Goal: Information Seeking & Learning: Find specific fact

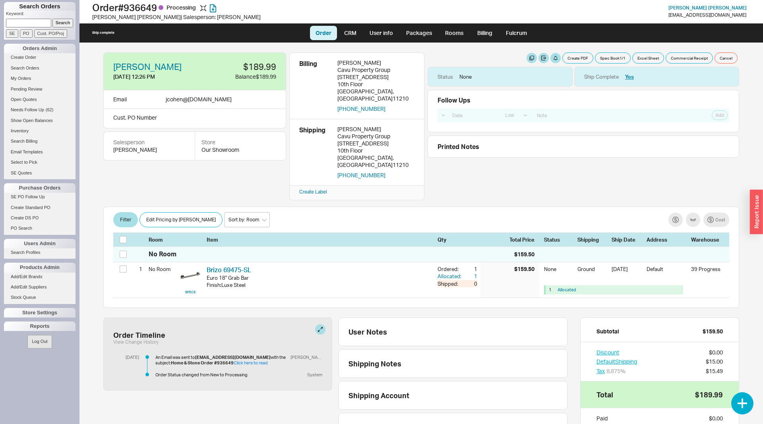
select select "LOW"
click at [412, 126] on button "button" at bounding box center [410, 131] width 10 height 10
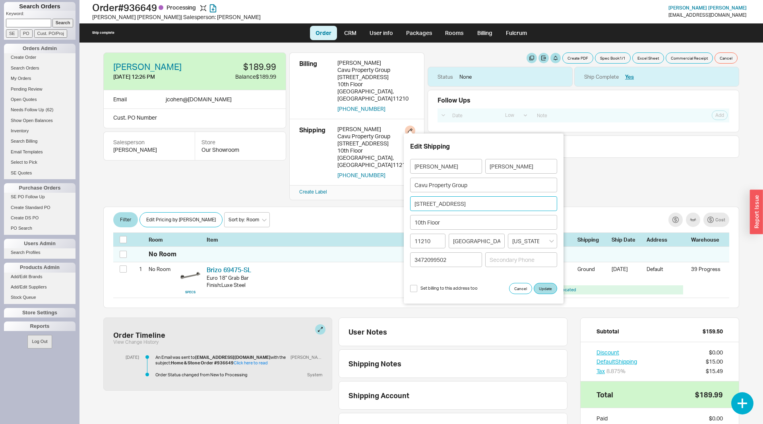
click at [443, 204] on input "[STREET_ADDRESS]" at bounding box center [483, 203] width 147 height 15
click at [443, 204] on input "2255 Nostrand Avenue" at bounding box center [483, 203] width 147 height 15
click at [442, 204] on input "[STREET_ADDRESS]" at bounding box center [483, 203] width 147 height 15
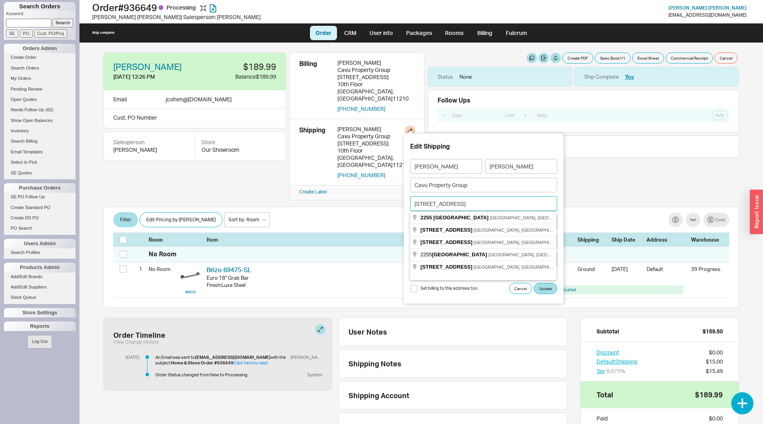
paste input "[STREET_ADDRESS]"
type input "[STREET_ADDRESS]"
click at [445, 215] on span "[GEOGRAPHIC_DATA]" at bounding box center [458, 218] width 55 height 6
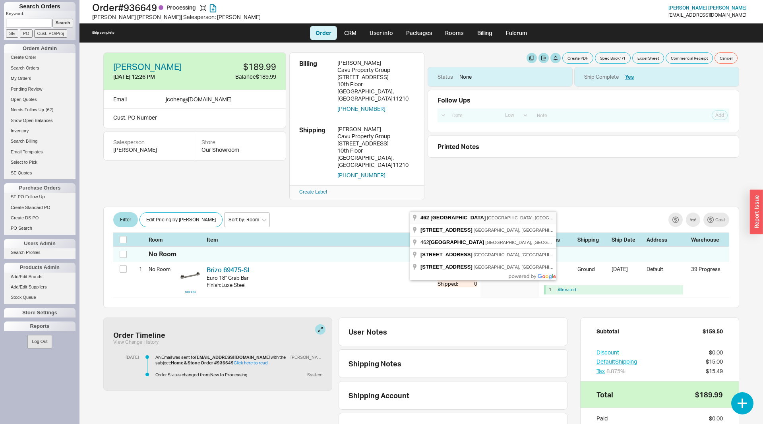
click at [445, 219] on span "St Marks Ave" at bounding box center [458, 218] width 55 height 6
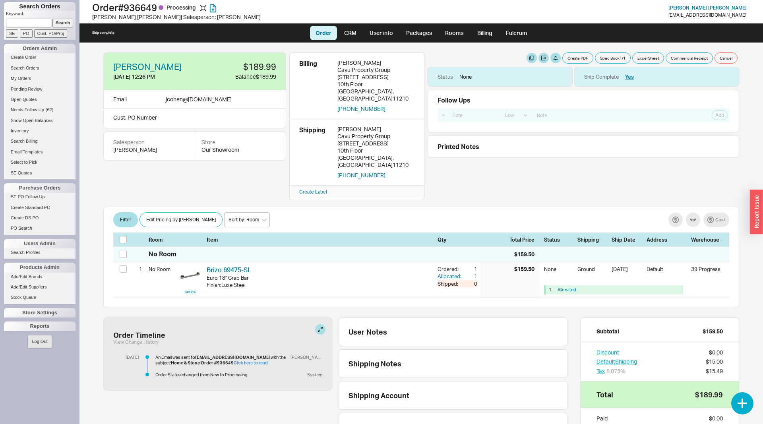
select select "LOW"
click at [414, 126] on button "button" at bounding box center [410, 131] width 10 height 10
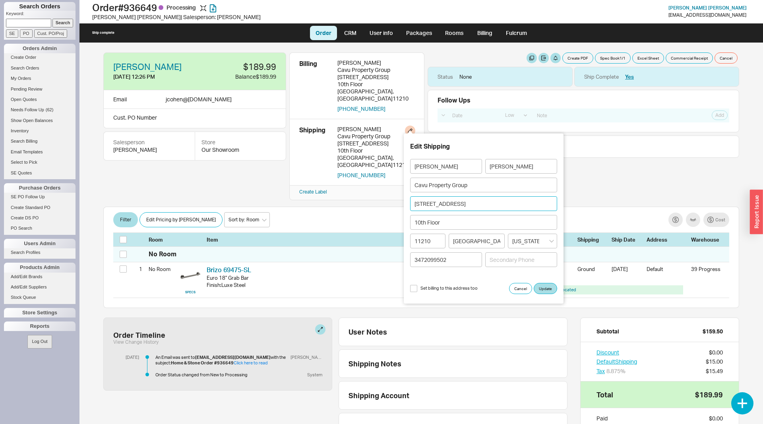
click at [441, 206] on input "2255 Nostrand Avenue" at bounding box center [483, 203] width 147 height 15
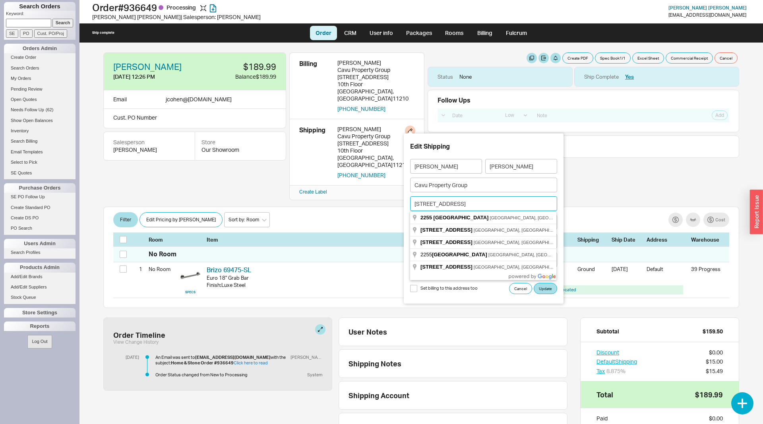
click at [441, 206] on input "2255 Nostrand Avenue" at bounding box center [483, 203] width 147 height 15
paste input "462 St marks Av"
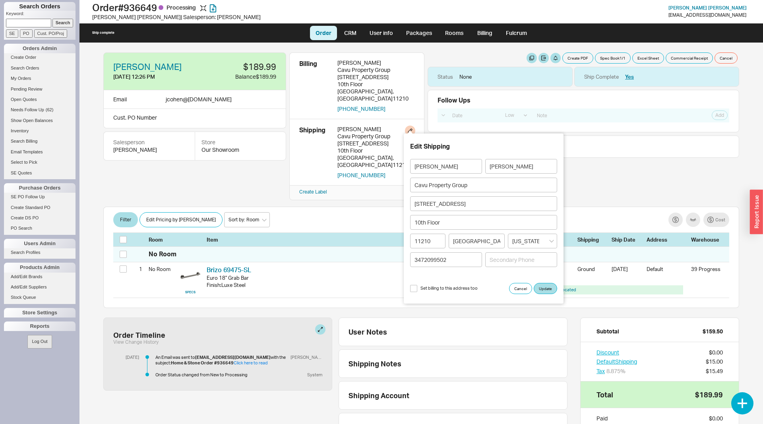
type input "462 Saint Marks Avenue"
type input "11238"
click at [482, 245] on input at bounding box center [477, 241] width 56 height 15
type input "Brooklyn"
click at [542, 286] on button "Update" at bounding box center [545, 288] width 23 height 11
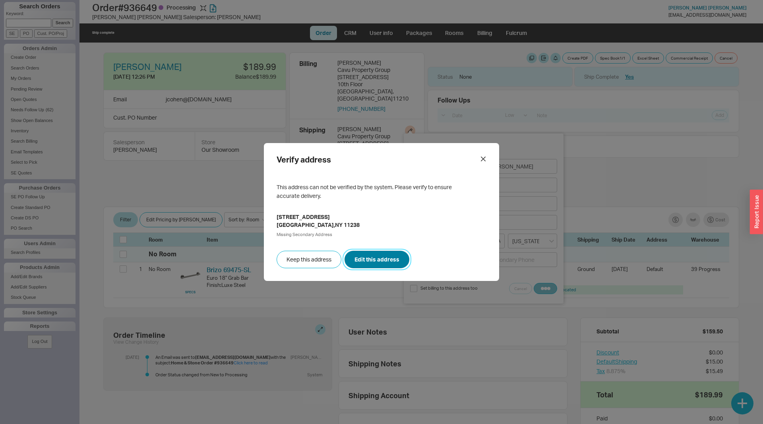
click at [368, 258] on button "Edit this address" at bounding box center [377, 259] width 65 height 17
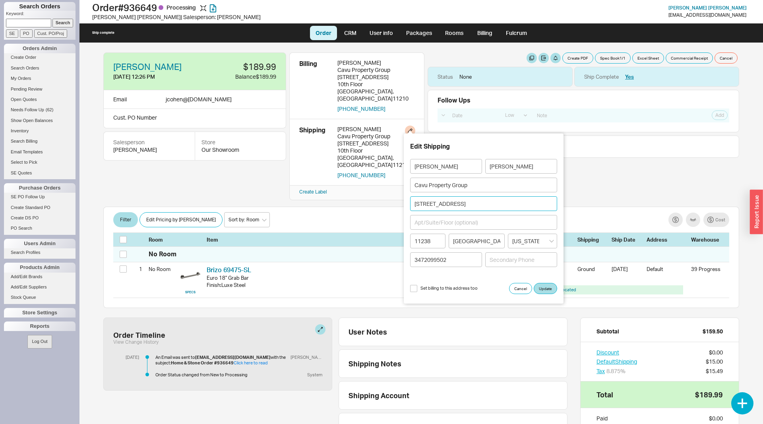
click at [437, 206] on input "462 Saint Marks Avenue" at bounding box center [483, 203] width 147 height 15
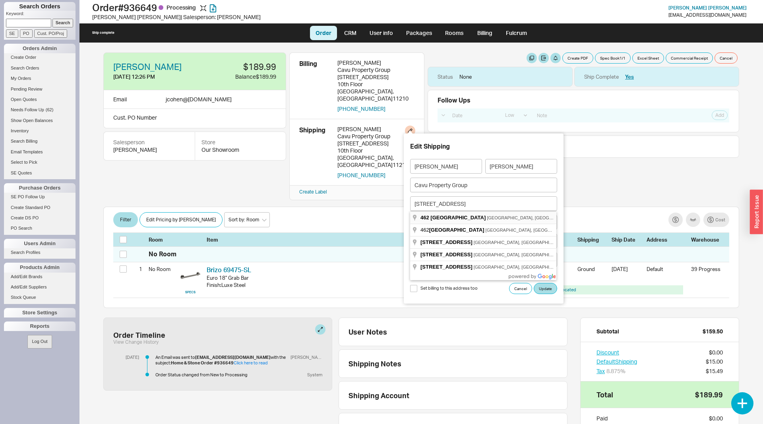
type input "462 Saint Marks Avenue"
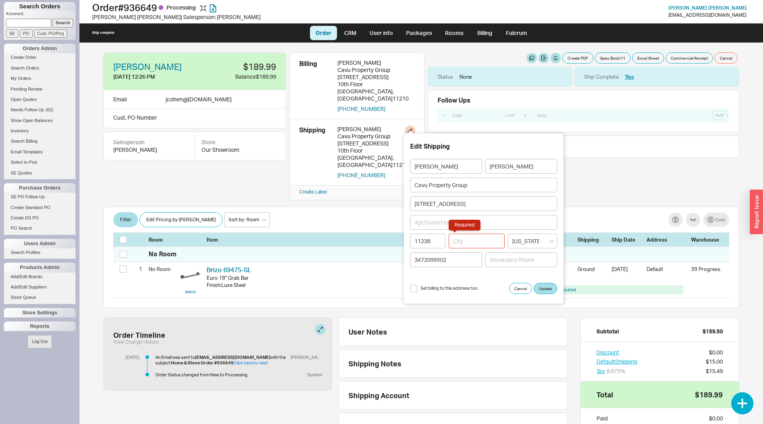
click at [476, 241] on input "Required" at bounding box center [477, 241] width 56 height 15
type input "N"
type input "Brooklyn"
click at [550, 286] on button "Update" at bounding box center [545, 288] width 23 height 11
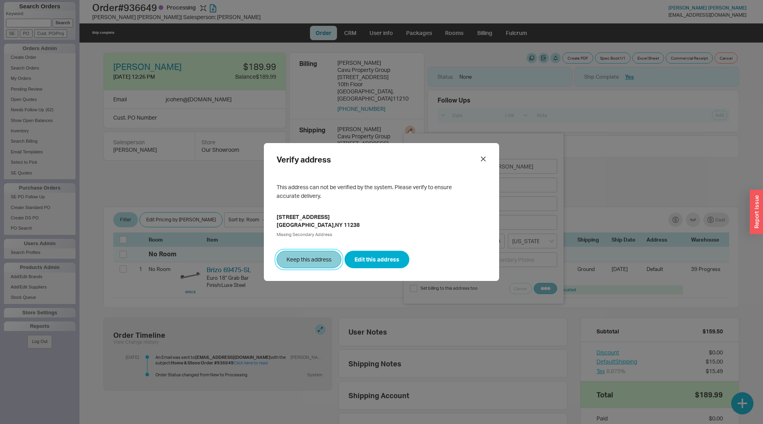
click at [316, 260] on button "Keep this address" at bounding box center [309, 259] width 65 height 17
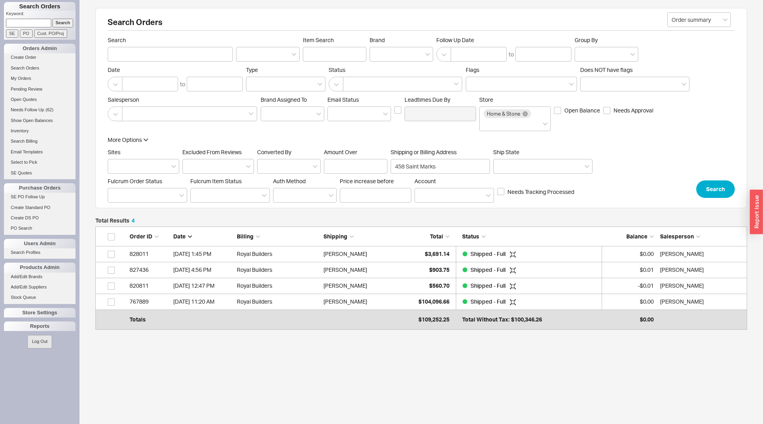
scroll to position [99, 652]
click at [133, 52] on input "Search" at bounding box center [170, 54] width 125 height 15
type input "shane"
click button "Search" at bounding box center [716, 189] width 39 height 17
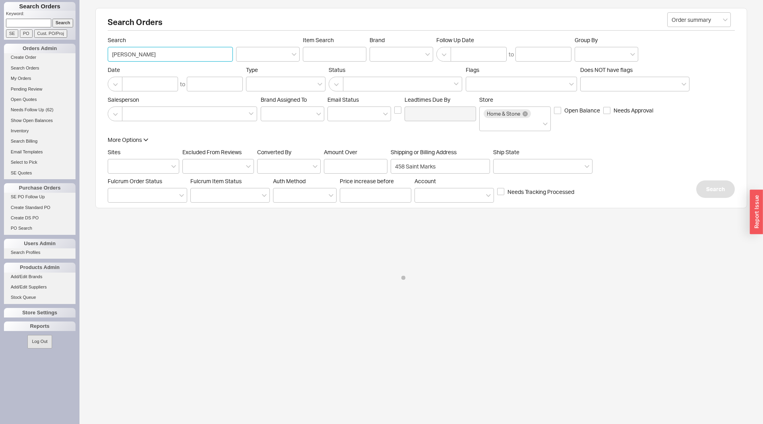
click at [169, 55] on input "shane" at bounding box center [170, 54] width 125 height 15
click at [421, 161] on input "458 Saint Marks" at bounding box center [440, 166] width 99 height 15
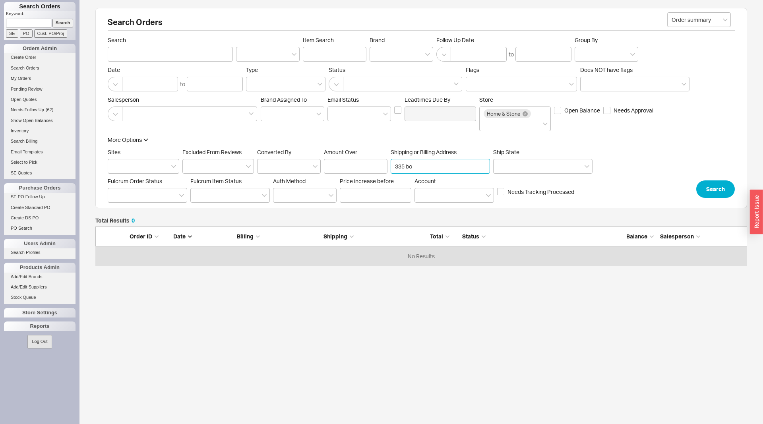
scroll to position [40, 652]
type input "335 bond"
click at [712, 188] on button "Search" at bounding box center [716, 189] width 39 height 17
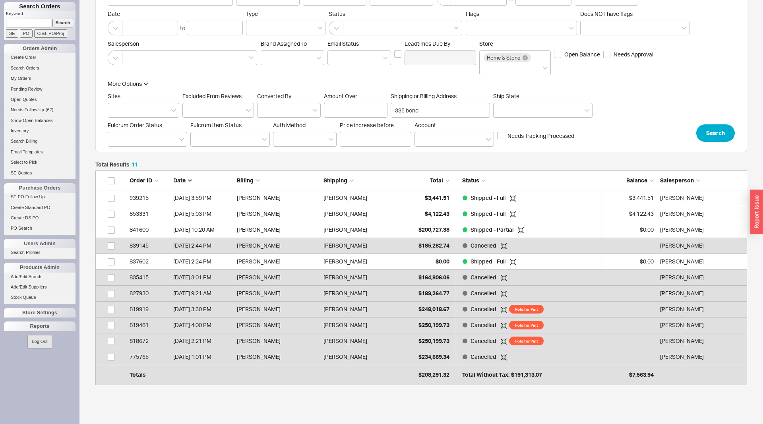
scroll to position [24, 0]
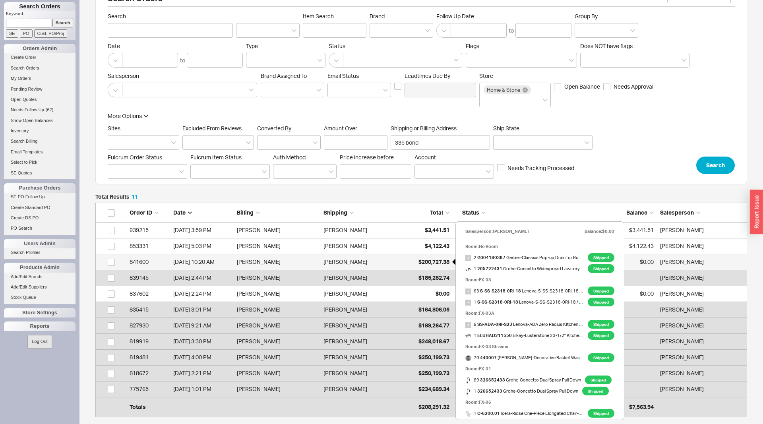
click at [419, 261] on span "$200,727.38" at bounding box center [434, 261] width 31 height 7
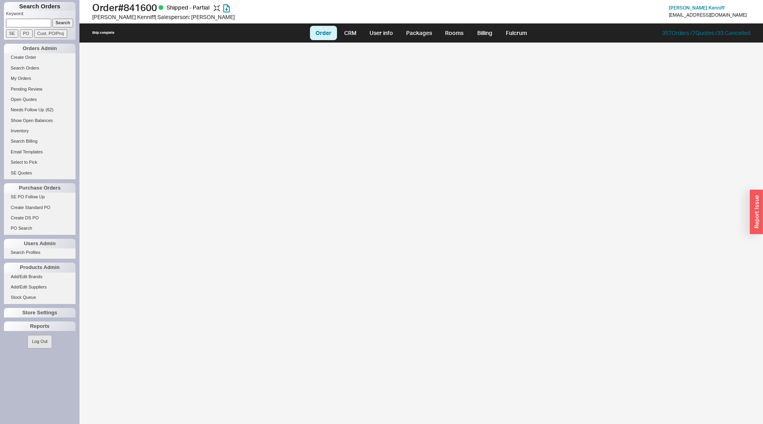
select select "LOW"
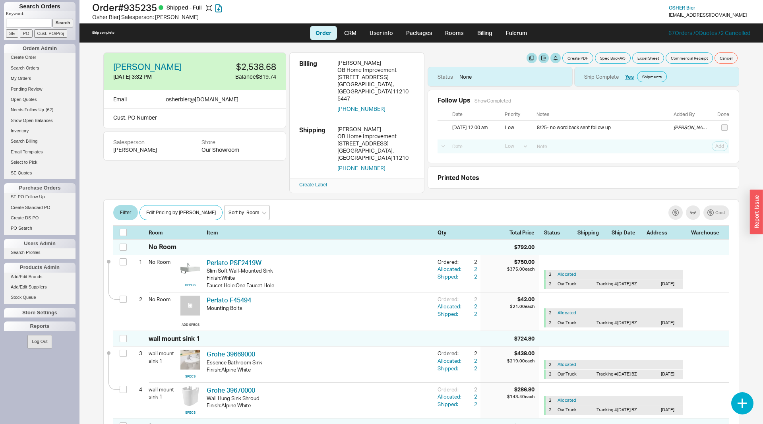
select select "LOW"
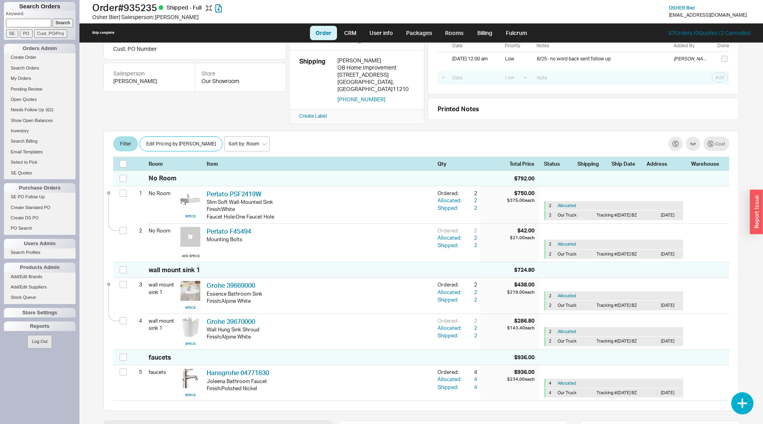
scroll to position [9, 0]
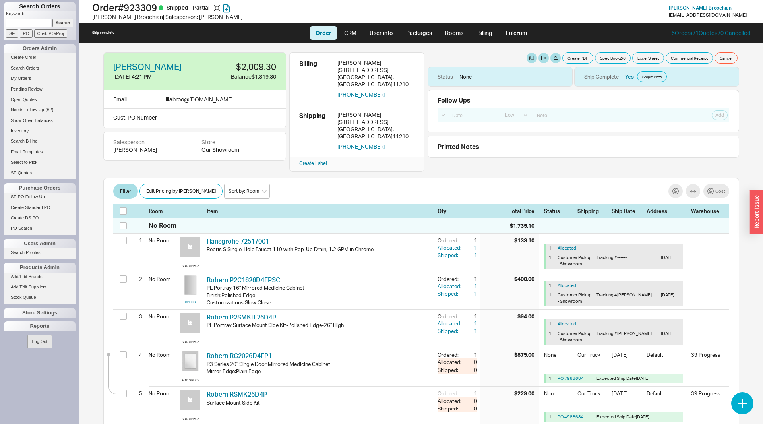
select select "LOW"
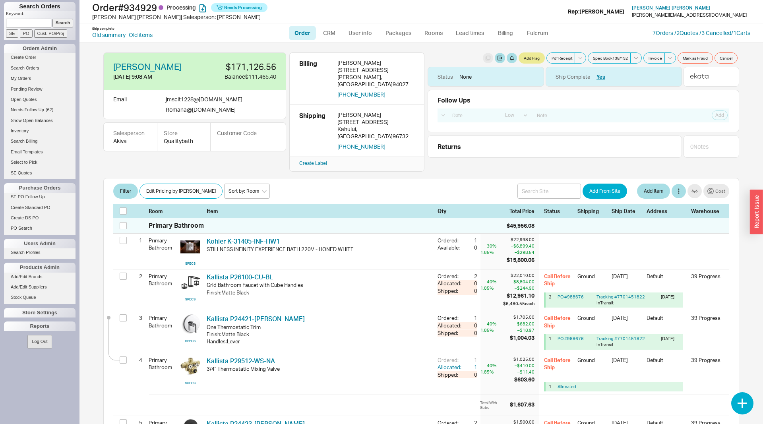
select select "LOW"
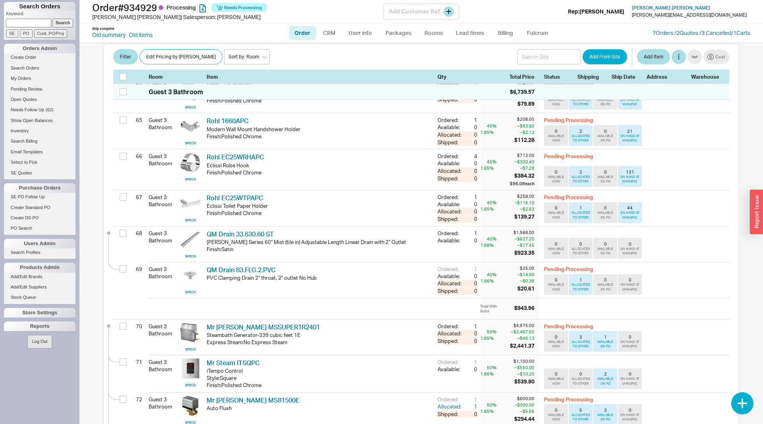
scroll to position [3042, 0]
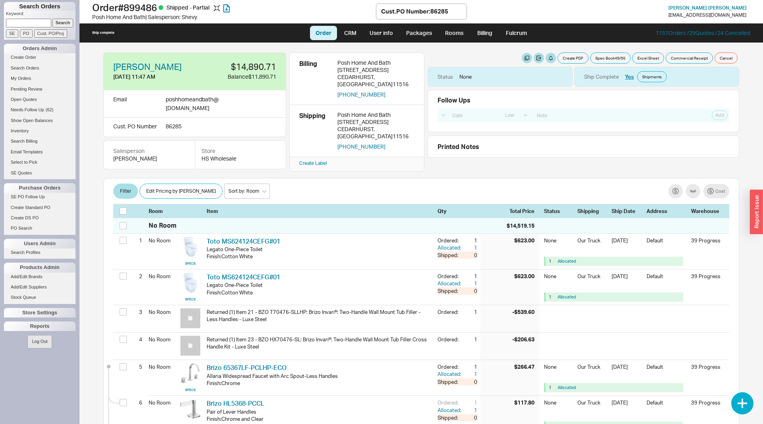
select select "LOW"
click at [482, 33] on link "Billing" at bounding box center [485, 33] width 28 height 14
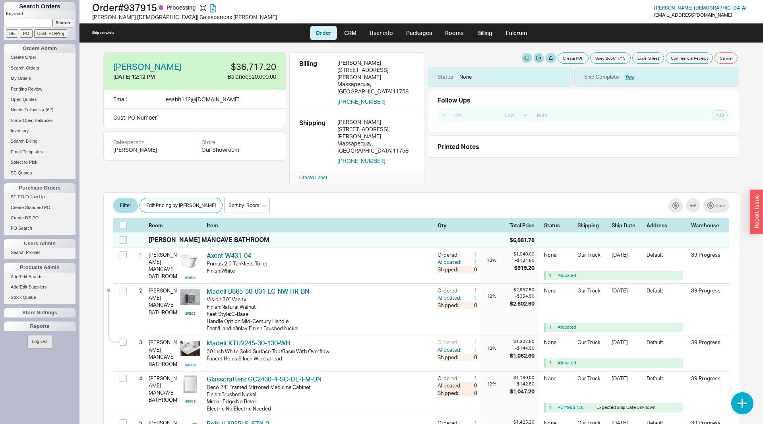
select select "LOW"
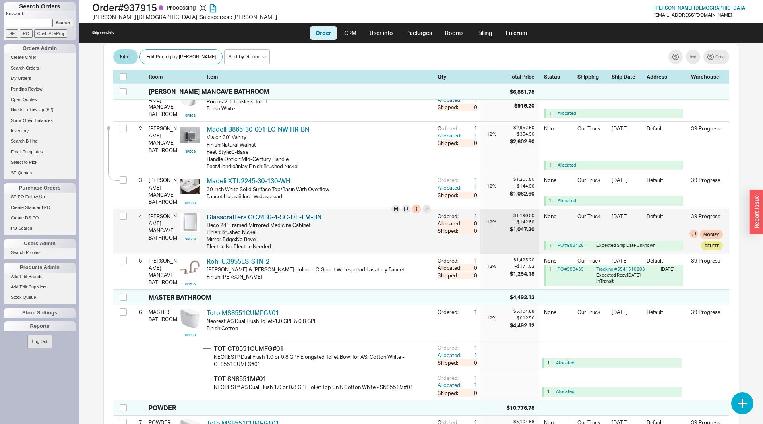
scroll to position [203, 0]
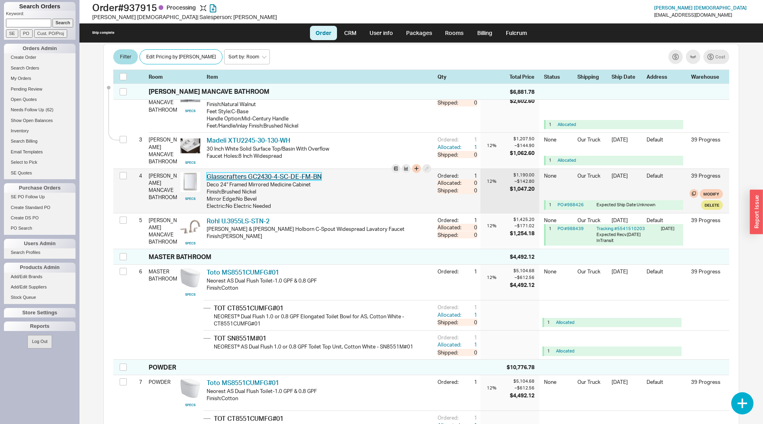
click at [300, 173] on link "Glasscrafters GC2430-4-SC-DE-FM-BN" at bounding box center [264, 177] width 115 height 8
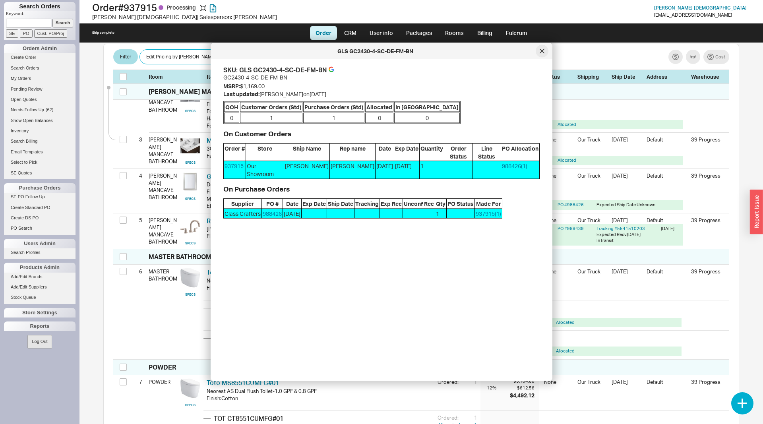
click at [541, 53] on icon at bounding box center [542, 51] width 4 height 4
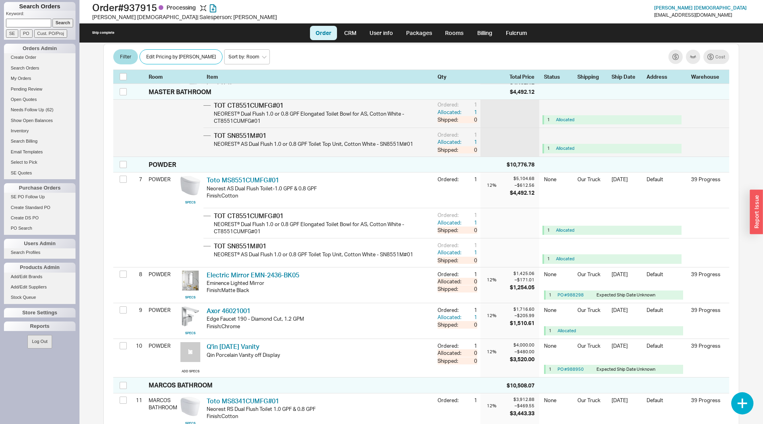
scroll to position [446, 0]
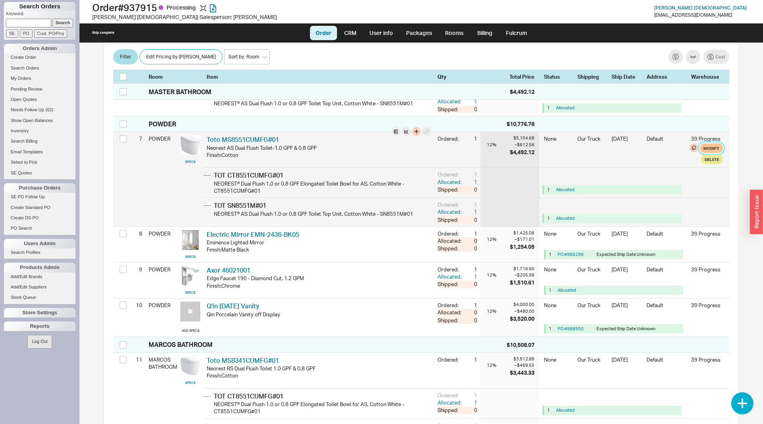
click at [710, 144] on button "Modify" at bounding box center [711, 149] width 23 height 10
select select "8"
select select "3"
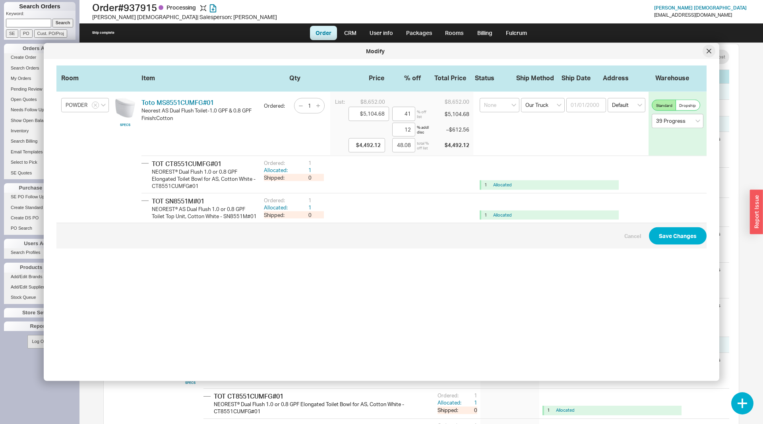
click at [709, 52] on icon at bounding box center [709, 51] width 5 height 5
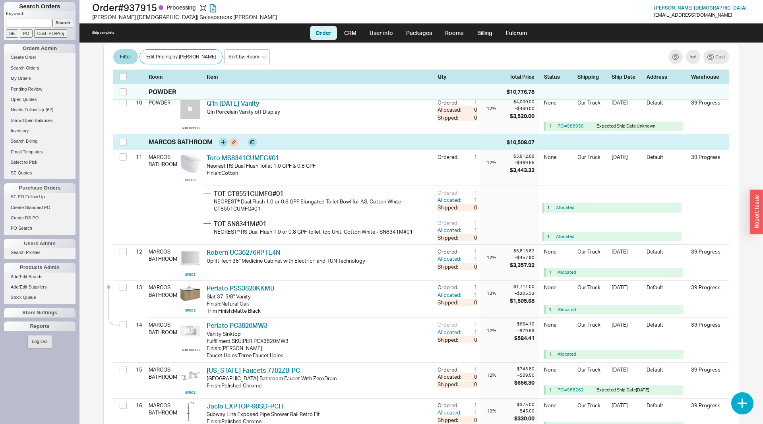
scroll to position [730, 0]
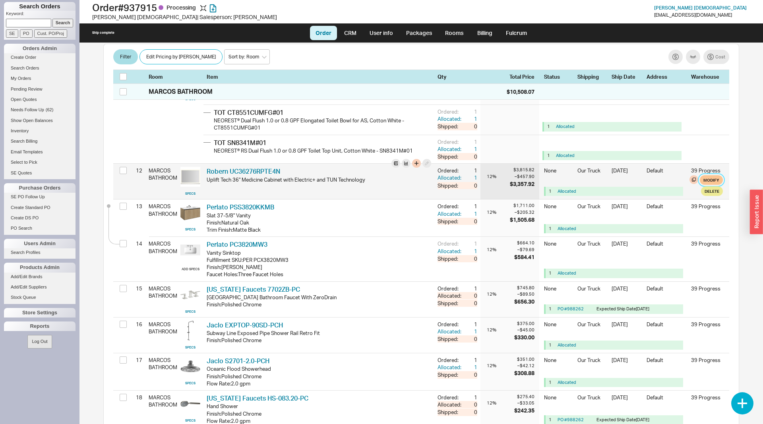
click at [715, 175] on button "Modify" at bounding box center [711, 180] width 23 height 10
select select "8"
select select "3"
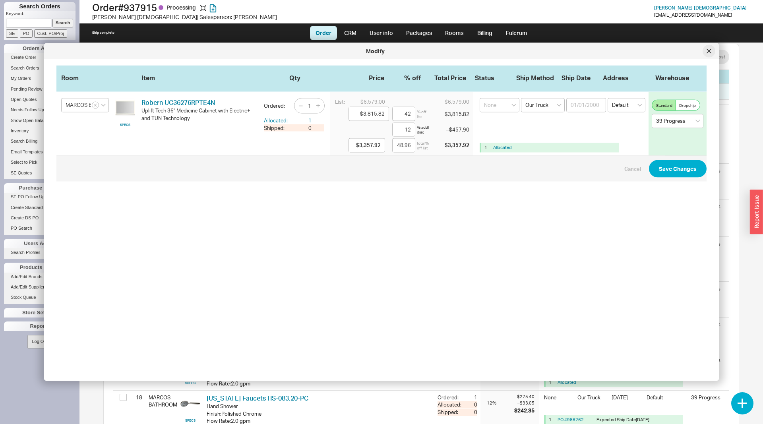
click at [707, 49] on div at bounding box center [709, 51] width 13 height 13
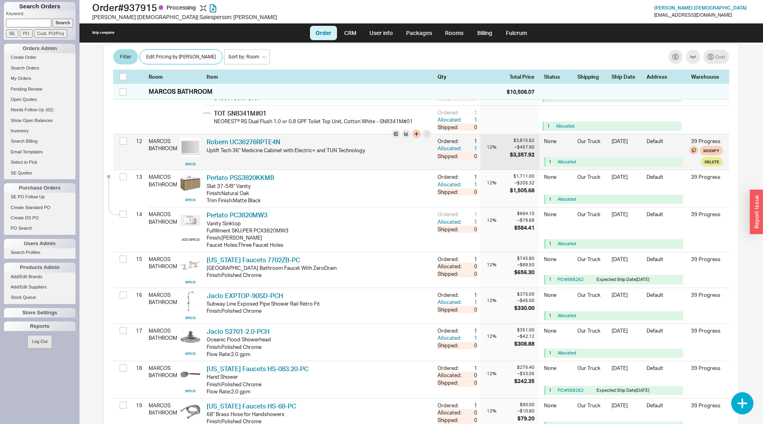
scroll to position [771, 0]
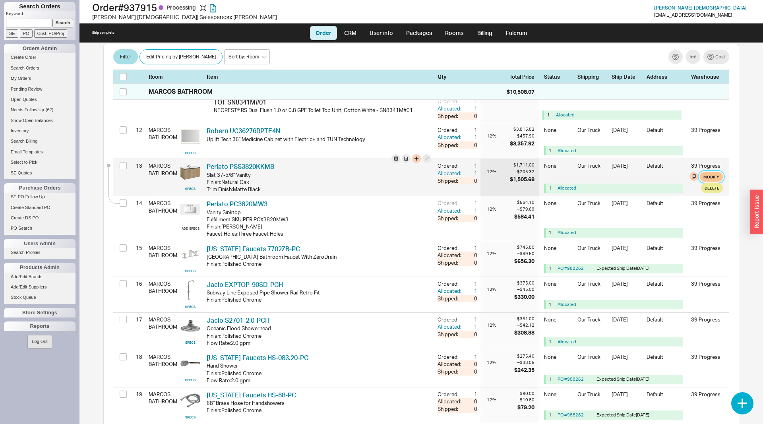
click at [714, 172] on button "Modify" at bounding box center [711, 177] width 23 height 10
select select "8"
select select "3"
select select "8"
select select "3"
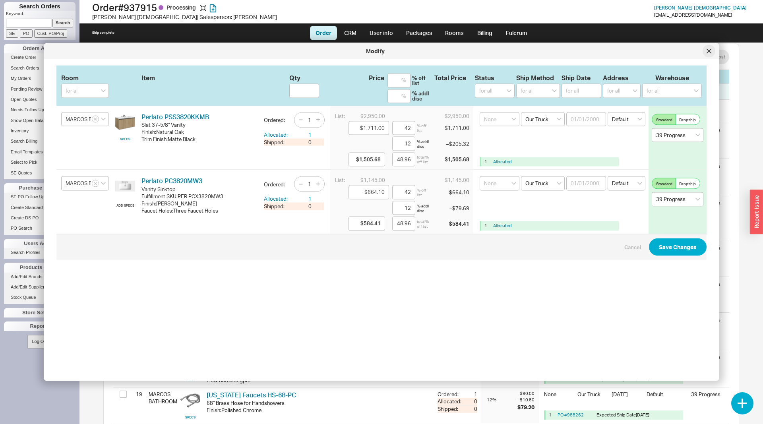
click at [707, 51] on div at bounding box center [709, 51] width 13 height 13
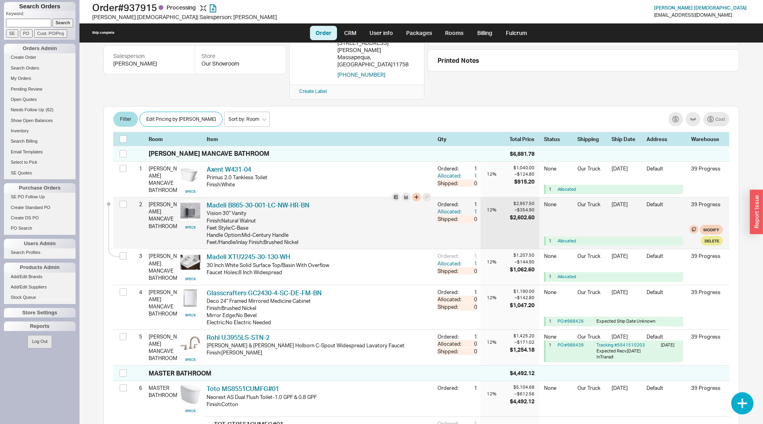
scroll to position [0, 0]
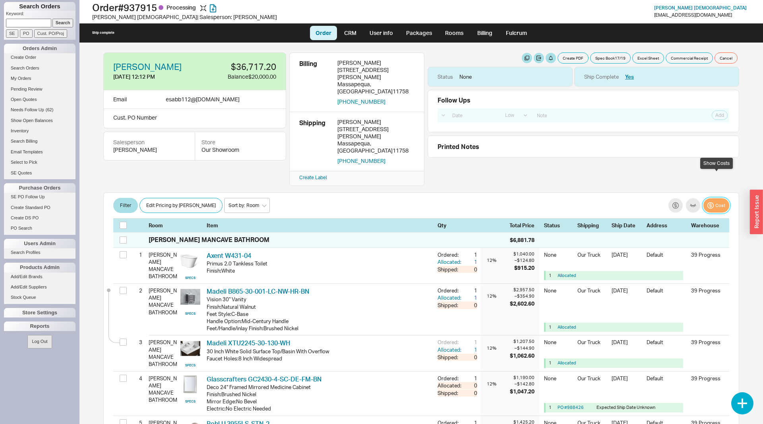
click at [717, 198] on button "Cost" at bounding box center [717, 205] width 26 height 14
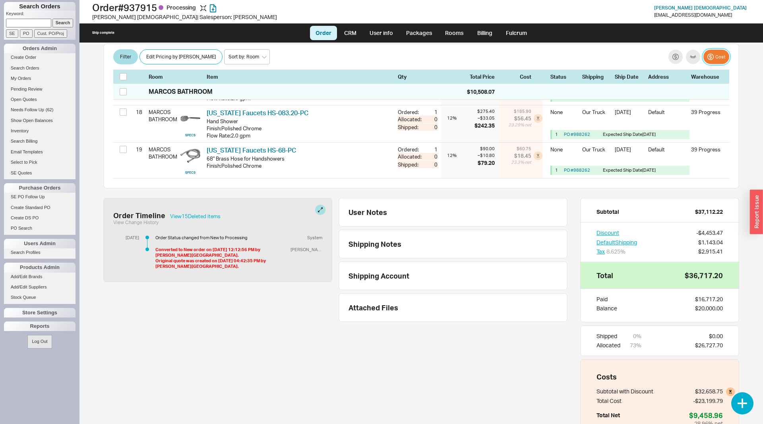
scroll to position [1026, 0]
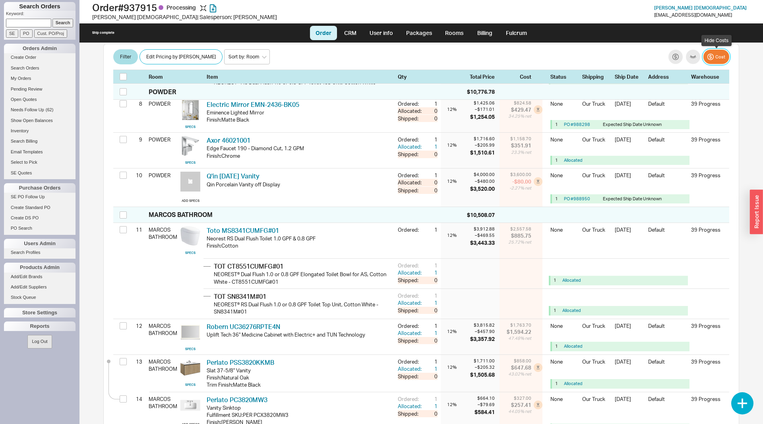
click at [721, 61] on button "Cost" at bounding box center [717, 57] width 26 height 14
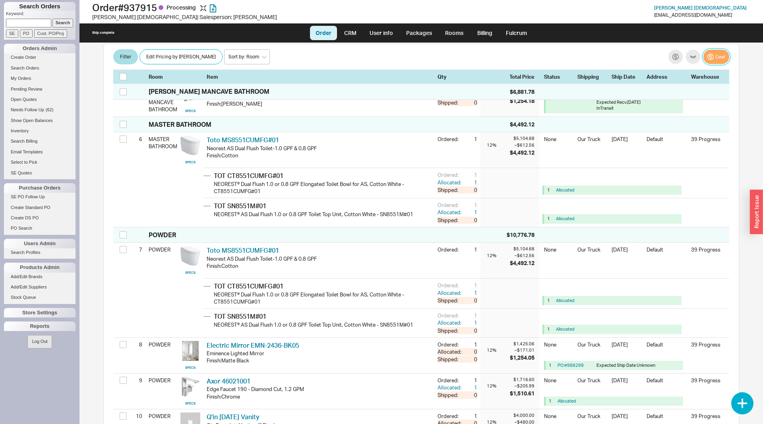
scroll to position [173, 0]
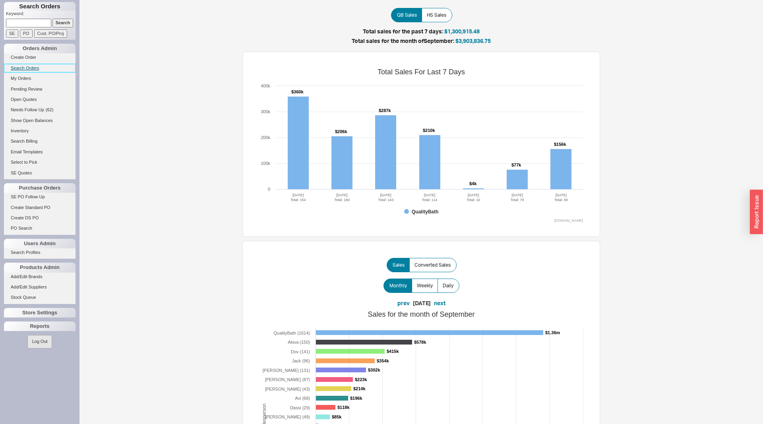
click at [30, 67] on link "Search Orders" at bounding box center [40, 68] width 72 height 8
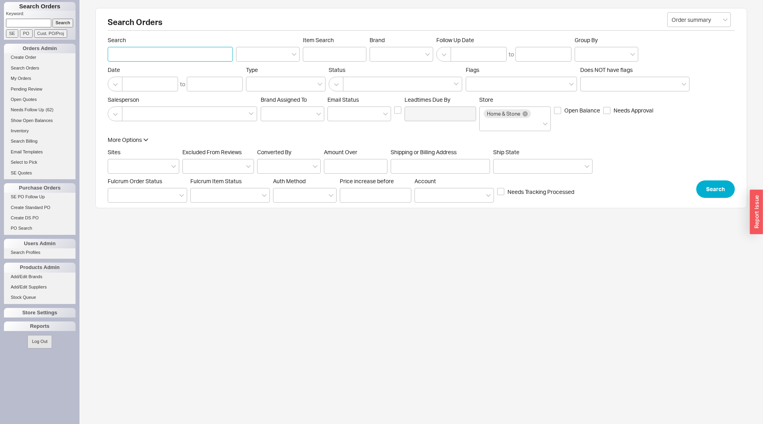
click at [143, 50] on input "Search" at bounding box center [170, 54] width 125 height 15
type input "rejuvination"
click at [722, 188] on button "Search" at bounding box center [716, 189] width 39 height 17
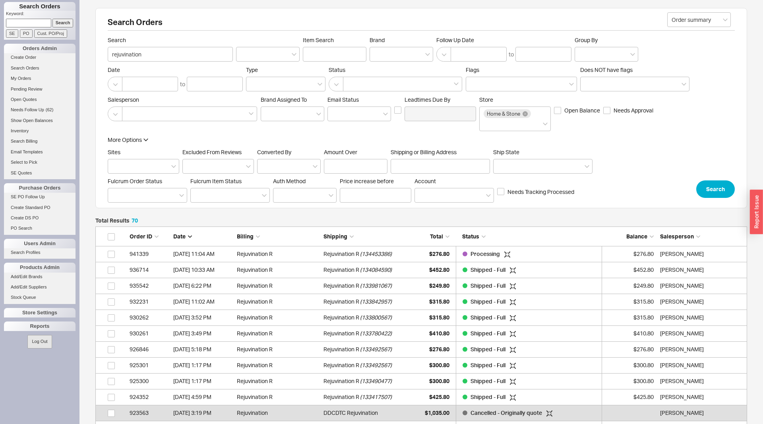
scroll to position [0, 0]
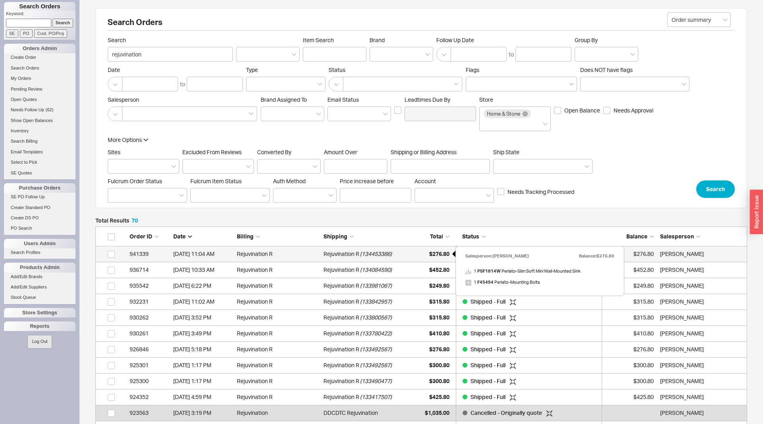
click at [433, 251] on span "$276.80" at bounding box center [439, 254] width 20 height 7
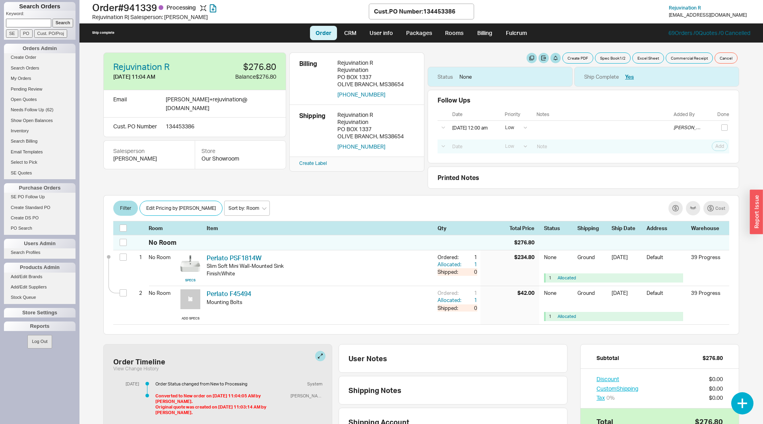
select select "LOW"
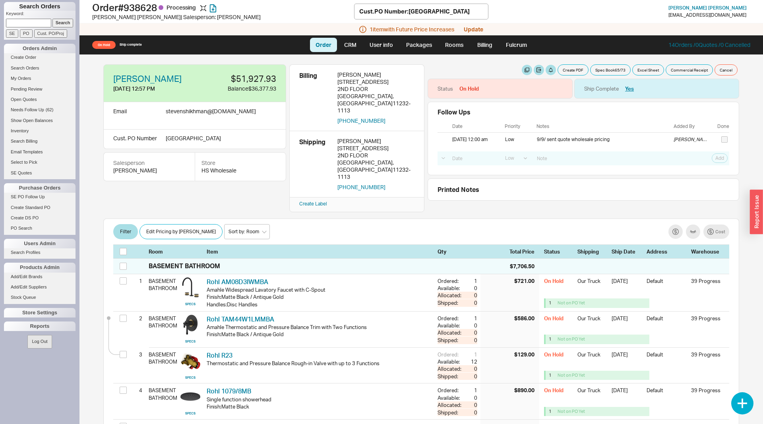
select select "LOW"
click at [564, 91] on button "button" at bounding box center [564, 89] width 10 height 10
select select "On Hold"
click at [489, 108] on select "None On Hold Call Before Ship Hold for Balance Hold For Payment Wait For Cust. …" at bounding box center [527, 115] width 76 height 15
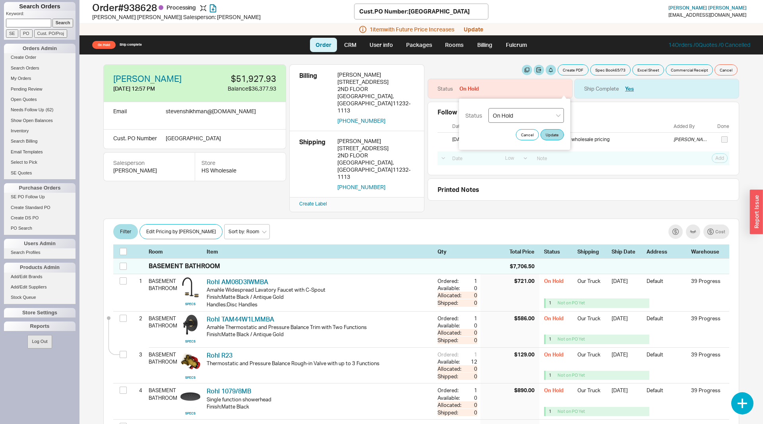
select select
click option "None" at bounding box center [0, 0] width 0 height 0
click at [548, 138] on button "Update" at bounding box center [552, 134] width 23 height 11
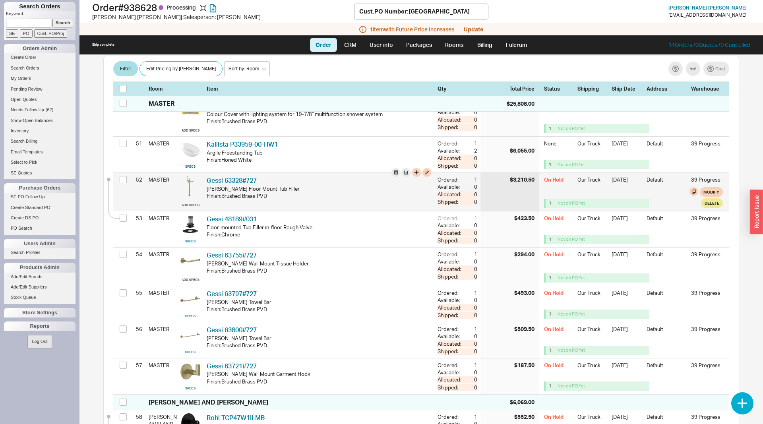
scroll to position [1987, 0]
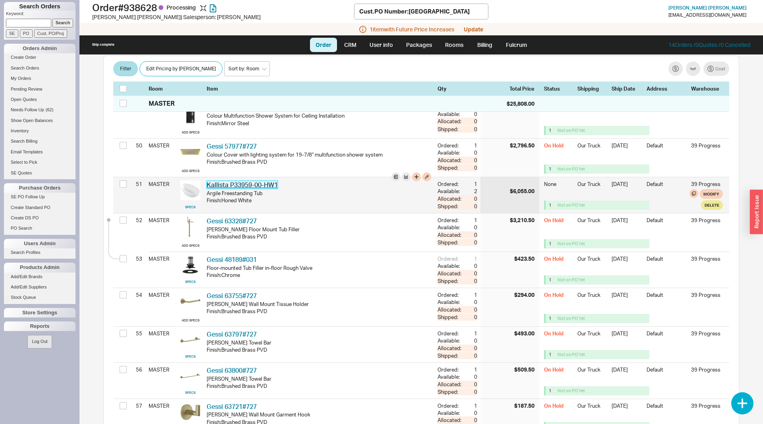
click at [261, 181] on link "Kallista P33959-00-HW1" at bounding box center [242, 185] width 71 height 8
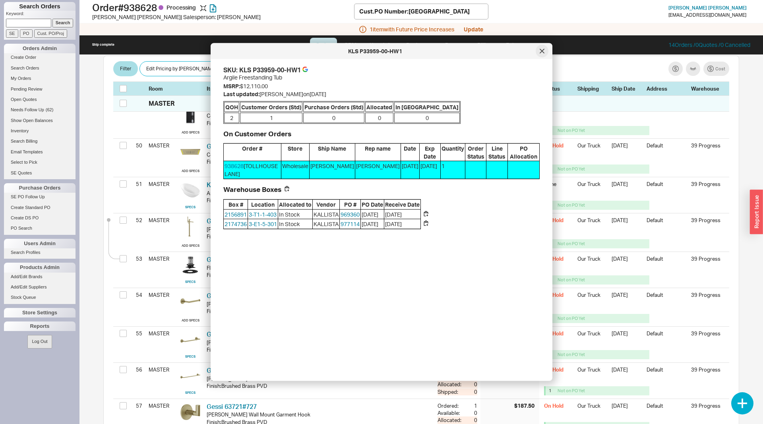
click at [543, 54] on div at bounding box center [542, 51] width 13 height 13
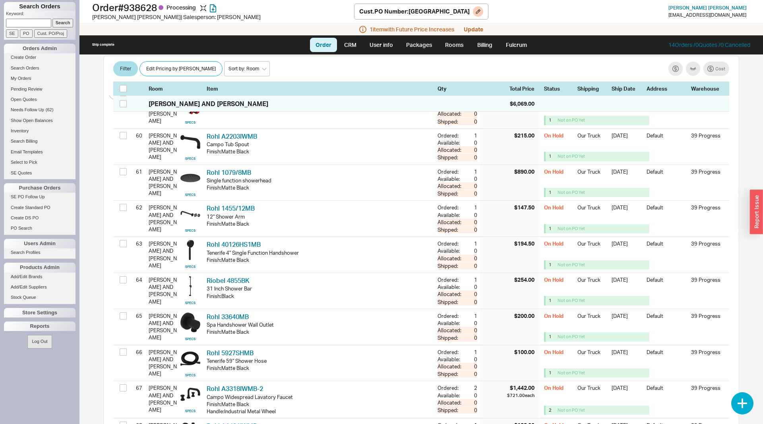
scroll to position [2380, 0]
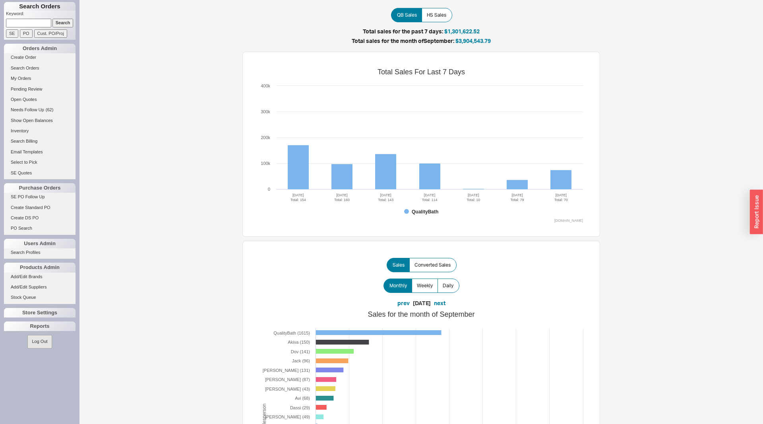
click at [30, 21] on input at bounding box center [28, 23] width 45 height 8
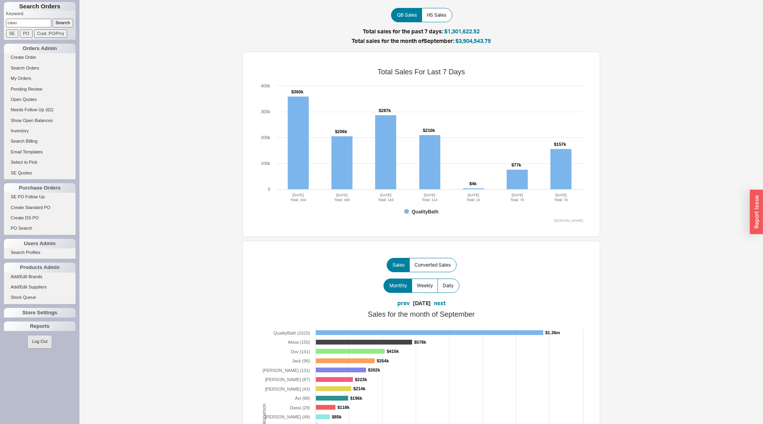
type input "cavu"
click at [52, 19] on input "Search" at bounding box center [62, 23] width 21 height 8
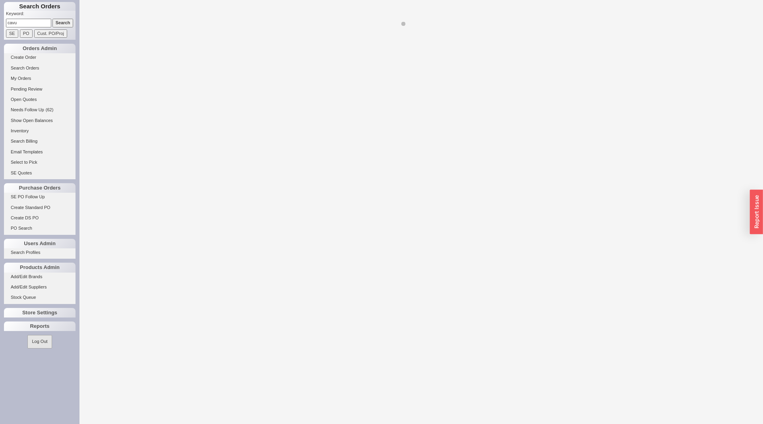
select select "LOW"
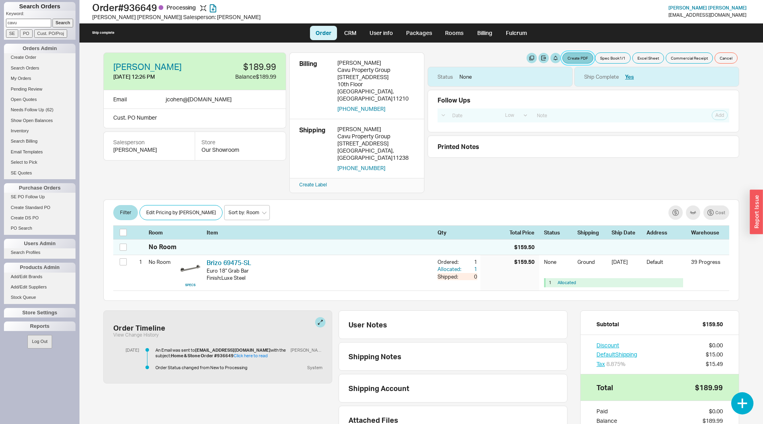
click at [571, 59] on button "Create PDF" at bounding box center [578, 57] width 31 height 11
select select "69473513"
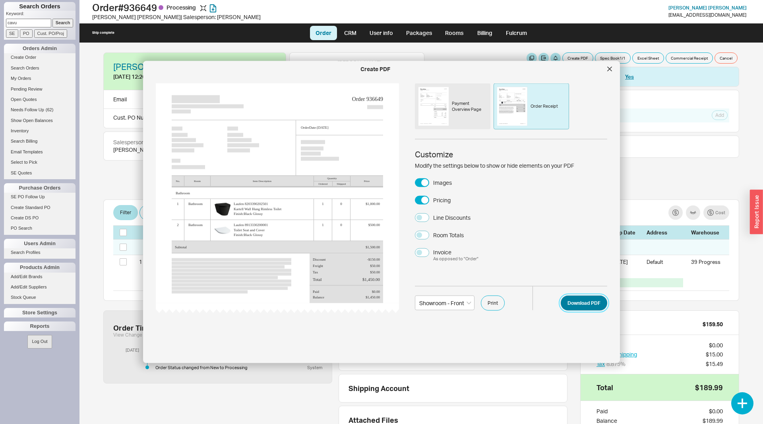
click at [573, 303] on button "Download PDF" at bounding box center [584, 302] width 47 height 15
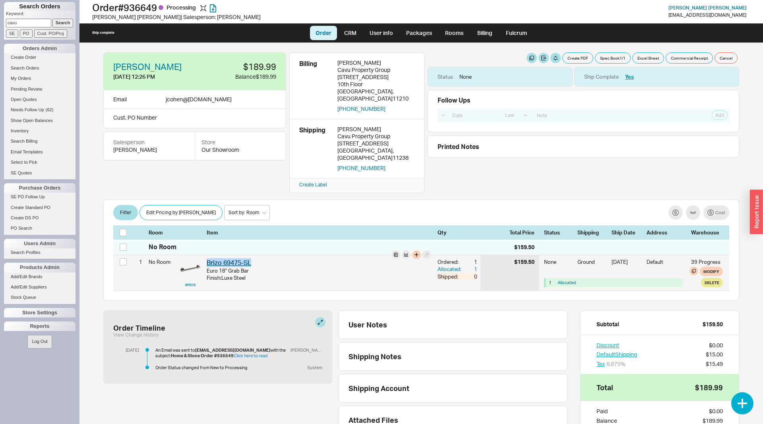
drag, startPoint x: 255, startPoint y: 248, endPoint x: 207, endPoint y: 247, distance: 48.5
click at [207, 258] on div "Brizo 69475-SL BZO 69475-SL" at bounding box center [319, 262] width 225 height 9
copy link "Brizo 69475-SL"
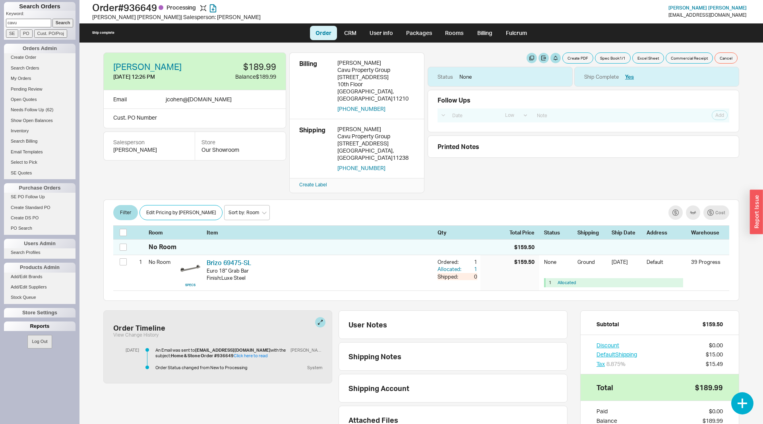
click at [35, 328] on div "Reports" at bounding box center [40, 327] width 72 height 10
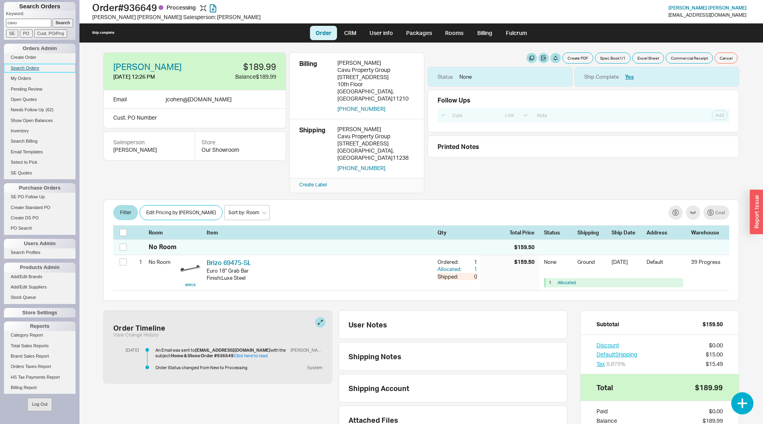
click at [28, 64] on link "Search Orders" at bounding box center [40, 68] width 72 height 8
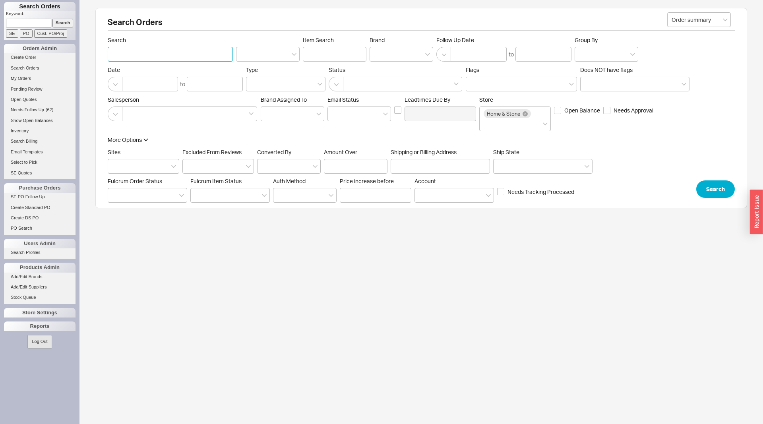
click at [178, 54] on input "Search" at bounding box center [170, 54] width 125 height 15
click at [324, 56] on input "Item Search" at bounding box center [335, 54] width 64 height 15
paste input "Brizo 69475-SL"
type input "Brizo 69475-SL"
click at [705, 187] on button "Search" at bounding box center [716, 189] width 39 height 17
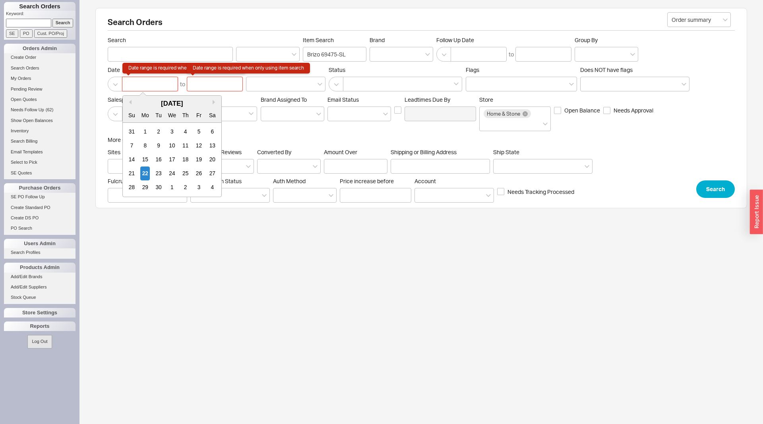
click at [134, 81] on input at bounding box center [150, 84] width 56 height 15
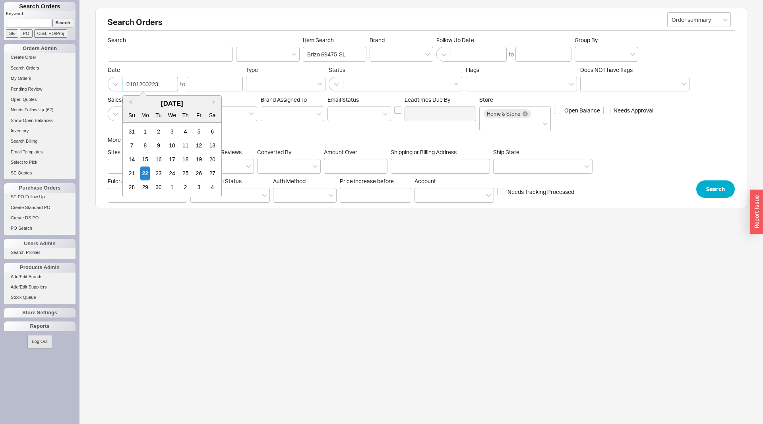
click at [137, 83] on input "0101200223" at bounding box center [150, 84] width 56 height 15
click at [132, 83] on input "0101200223" at bounding box center [150, 84] width 56 height 15
click at [142, 84] on input "01/01200223" at bounding box center [150, 84] width 56 height 15
click at [163, 82] on input "01/01/200223" at bounding box center [150, 84] width 56 height 15
type input "01/01/2023"
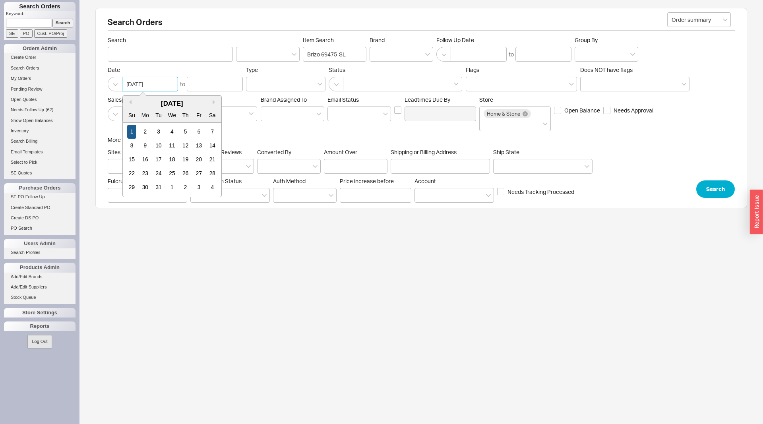
click at [135, 135] on div "1" at bounding box center [132, 132] width 10 height 14
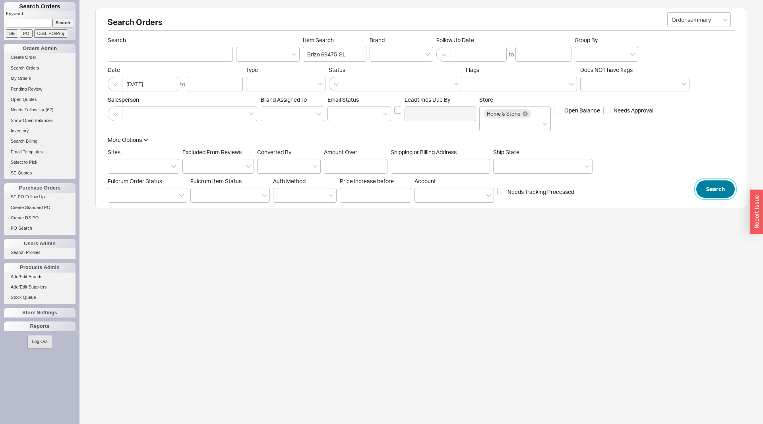
click at [707, 186] on button "Search" at bounding box center [716, 189] width 39 height 17
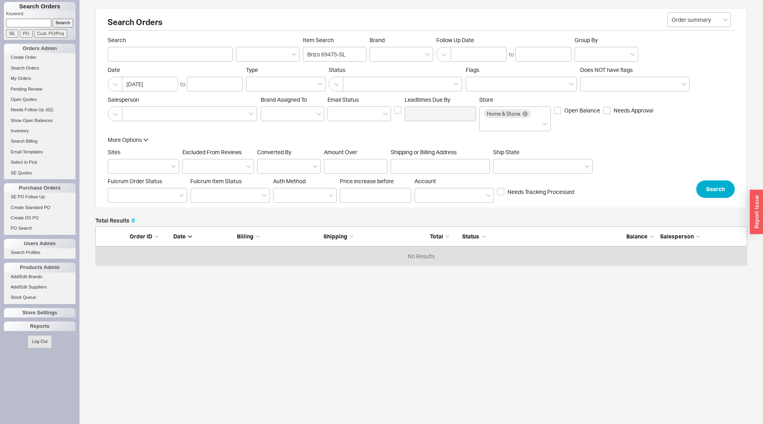
scroll to position [40, 652]
click at [321, 54] on input "Brizo 69475-SL" at bounding box center [335, 54] width 64 height 15
type input "69475-SL"
click at [722, 187] on button "Search" at bounding box center [716, 189] width 39 height 17
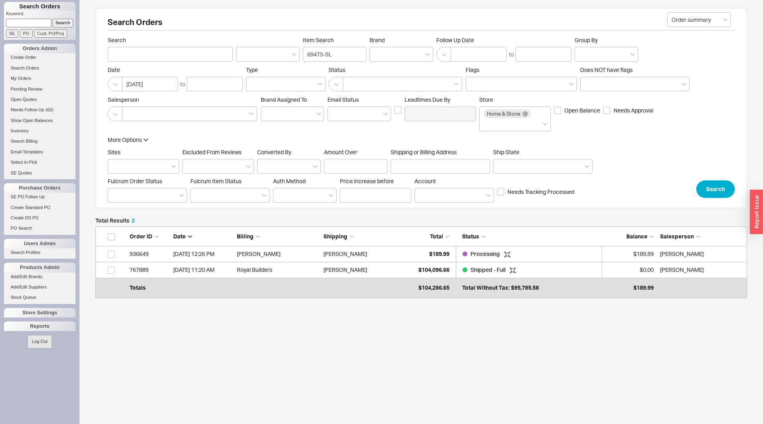
scroll to position [68, 652]
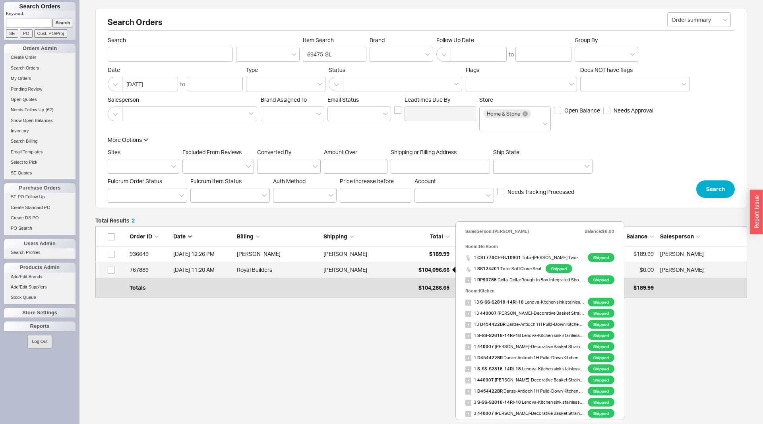
click at [429, 271] on span "$104,096.66" at bounding box center [434, 269] width 31 height 7
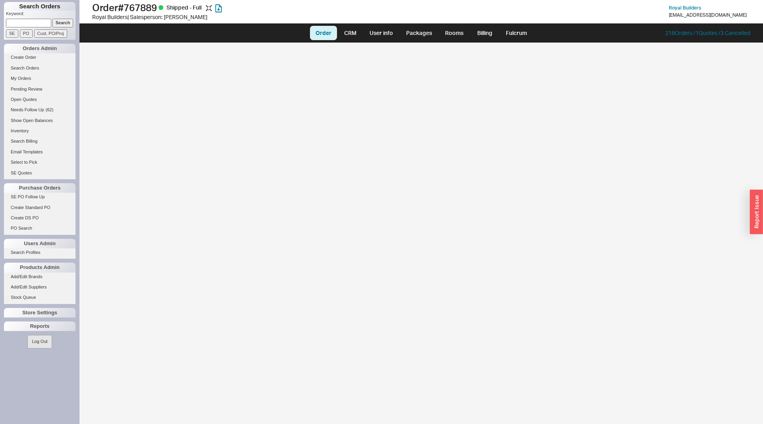
select select "LOW"
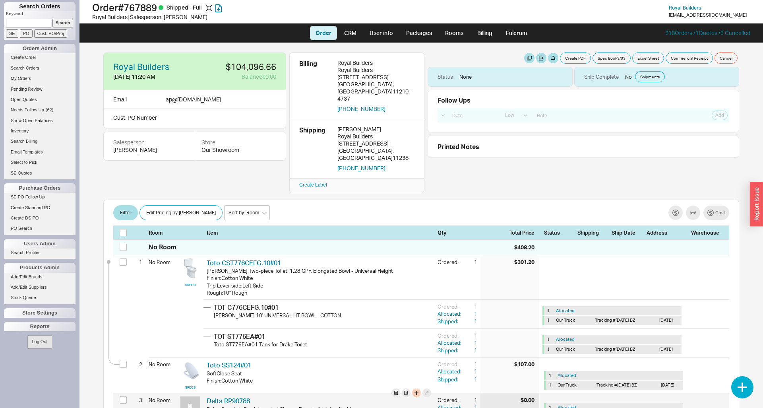
scroll to position [1191, 0]
